Goal: Go to known website

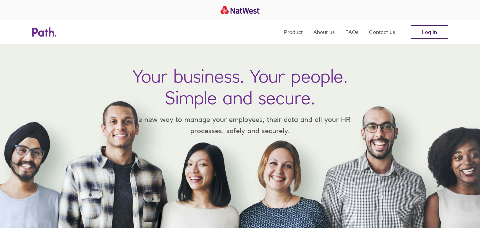
drag, startPoint x: 0, startPoint y: 0, endPoint x: 429, endPoint y: 31, distance: 429.7
click at [429, 31] on link "Log in" at bounding box center [429, 31] width 37 height 13
